Goal: Use online tool/utility: Utilize a website feature to perform a specific function

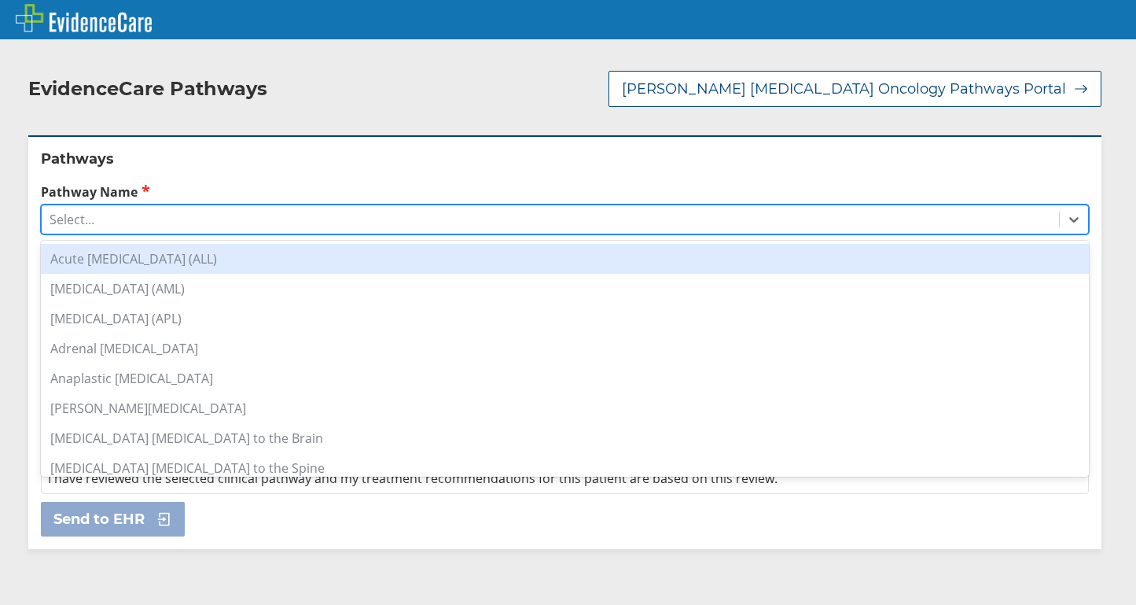
click at [134, 207] on div "Select..." at bounding box center [550, 219] width 1017 height 27
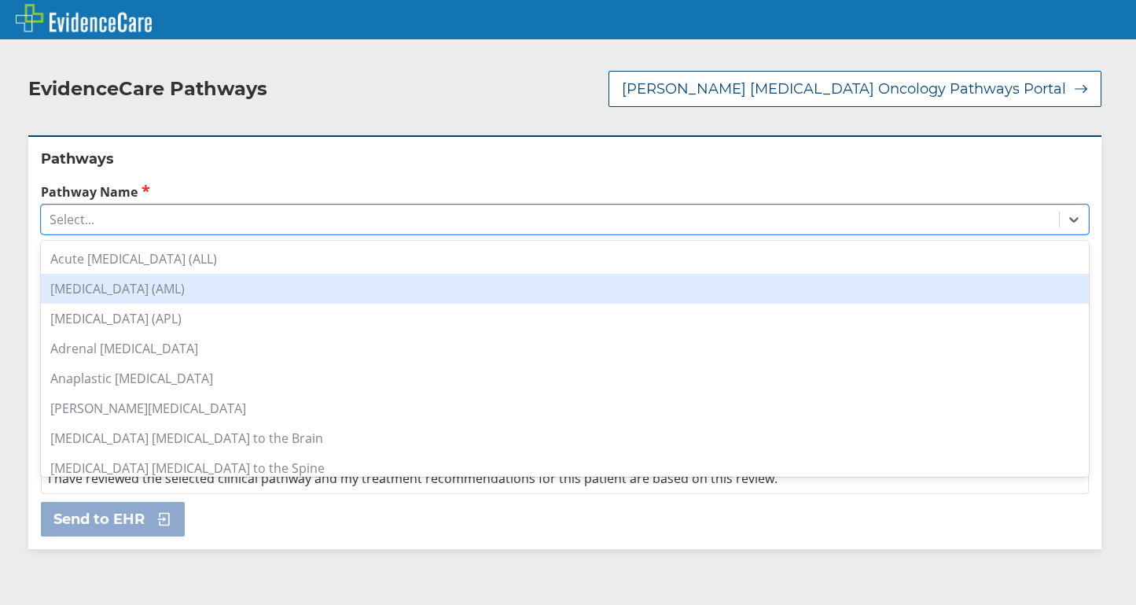
click at [130, 274] on div "[MEDICAL_DATA] (AML)" at bounding box center [565, 289] width 1048 height 30
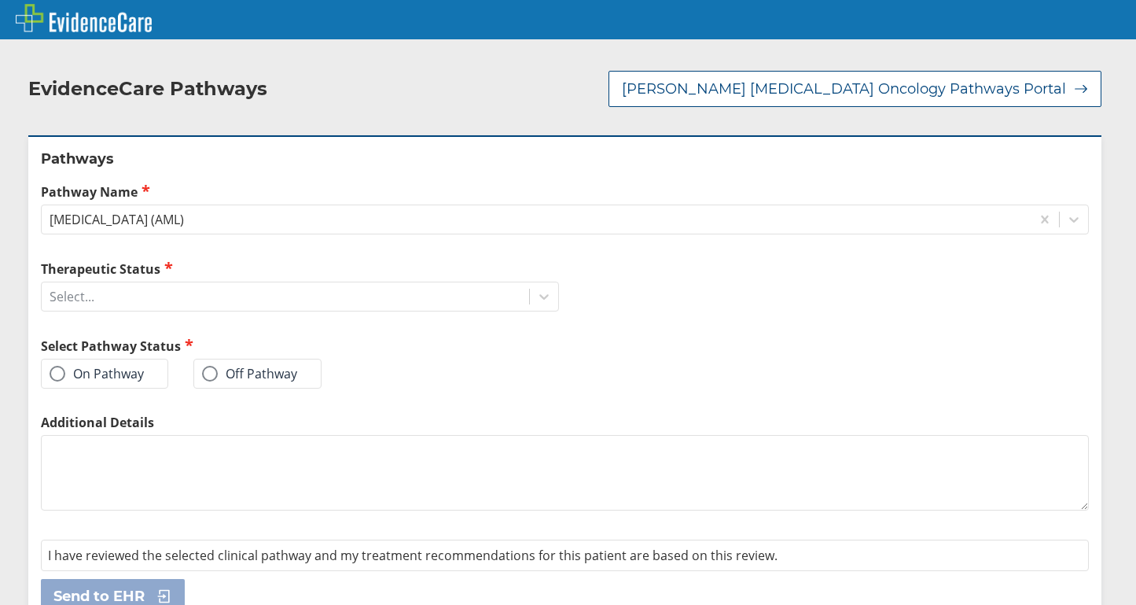
click at [54, 366] on span at bounding box center [58, 374] width 16 height 16
click at [0, 0] on input "On Pathway" at bounding box center [0, 0] width 0 height 0
click at [160, 283] on div "Select..." at bounding box center [285, 296] width 487 height 27
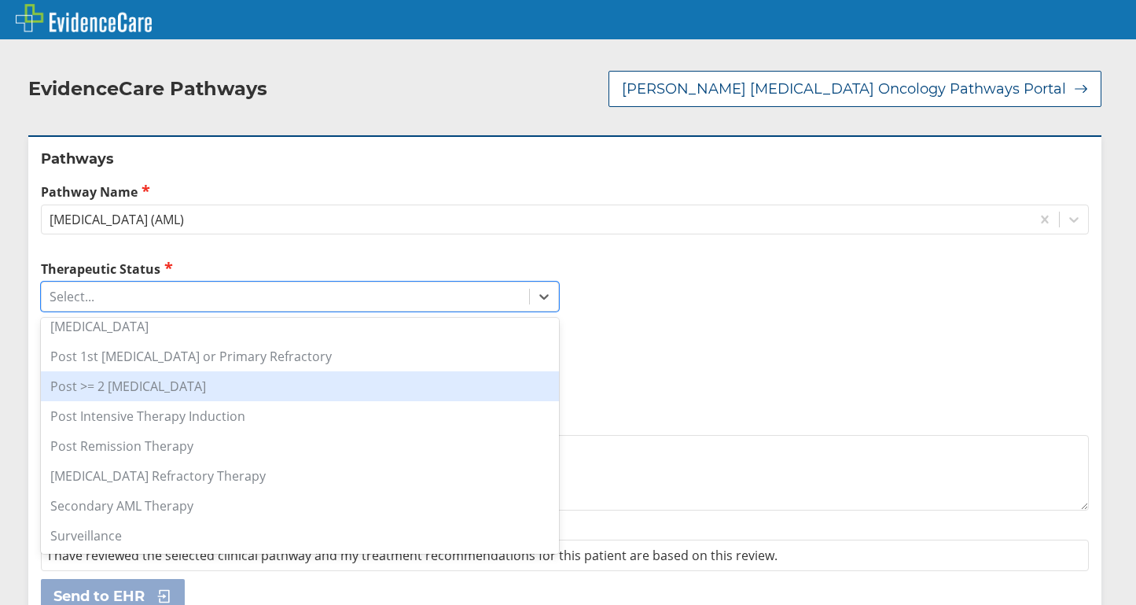
scroll to position [170, 0]
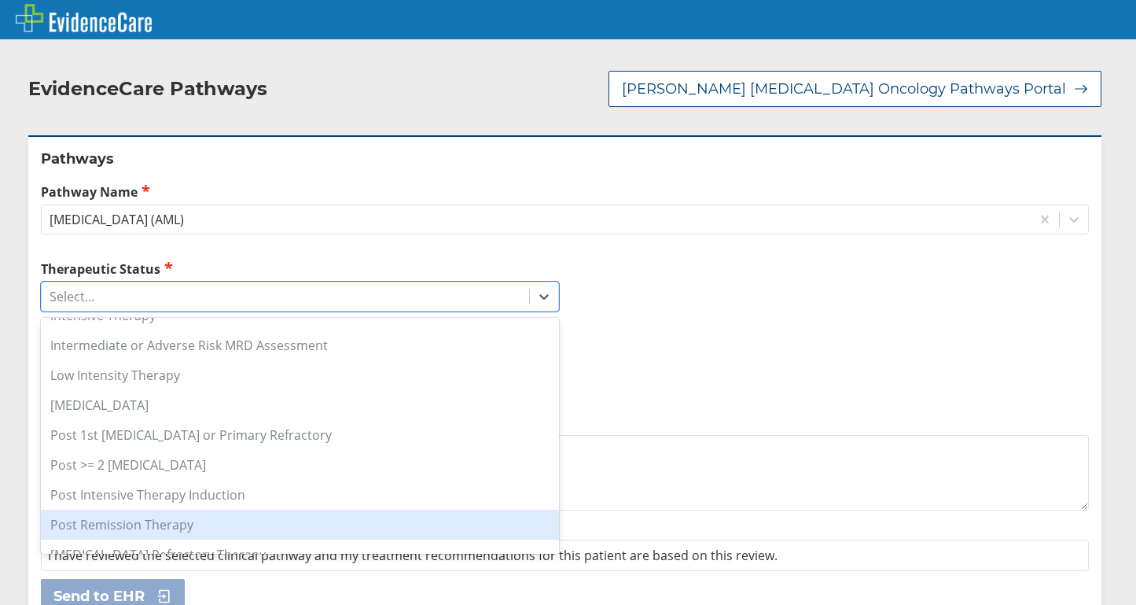
click at [164, 509] on div "Post Remission Therapy" at bounding box center [300, 524] width 518 height 30
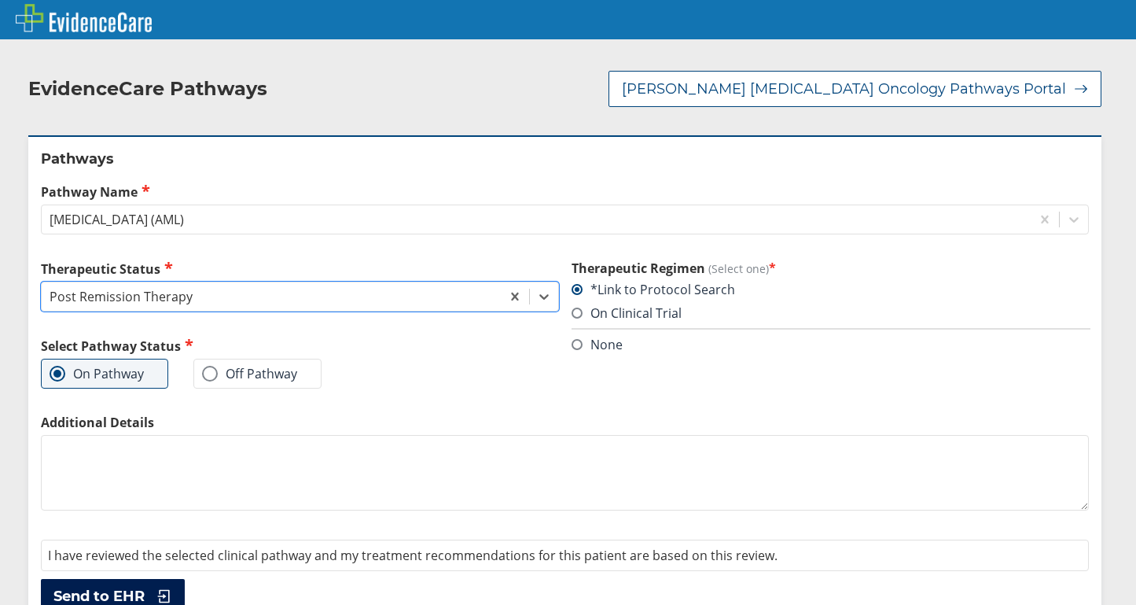
click at [105, 587] on span "Send to EHR" at bounding box center [98, 596] width 91 height 19
